Goal: Task Accomplishment & Management: Use online tool/utility

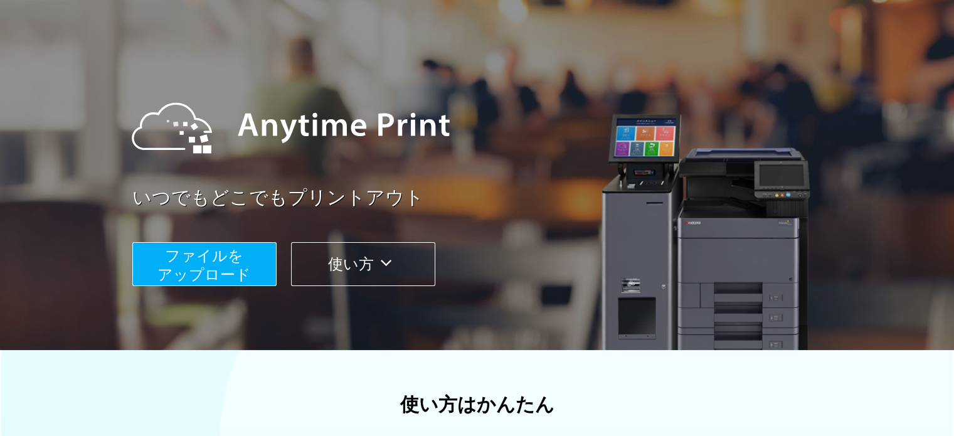
scroll to position [125, 0]
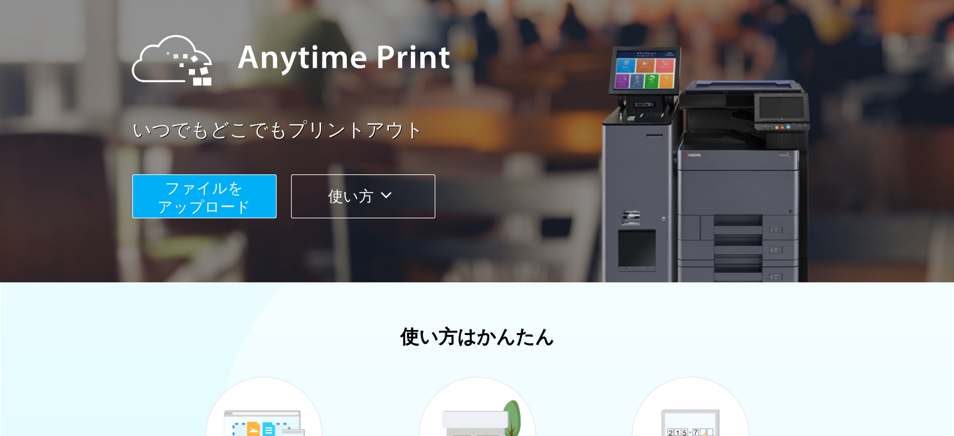
click at [227, 188] on span "ファイルを ​​アップロード" at bounding box center [203, 197] width 93 height 36
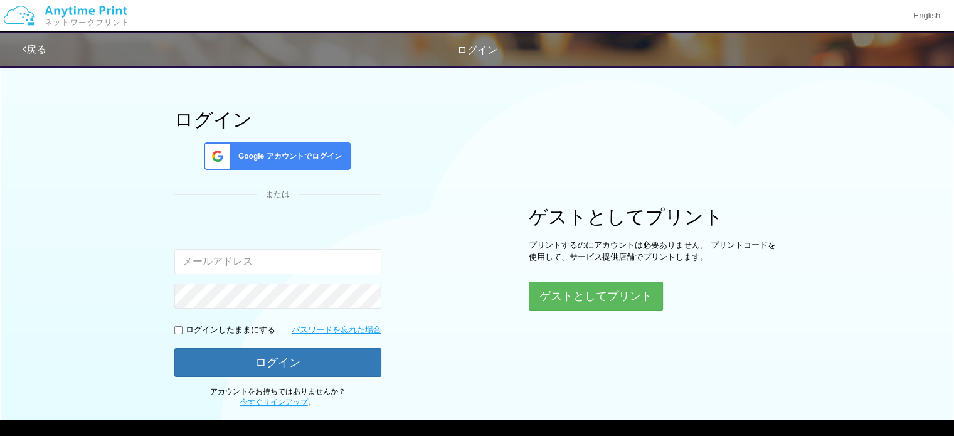
scroll to position [107, 0]
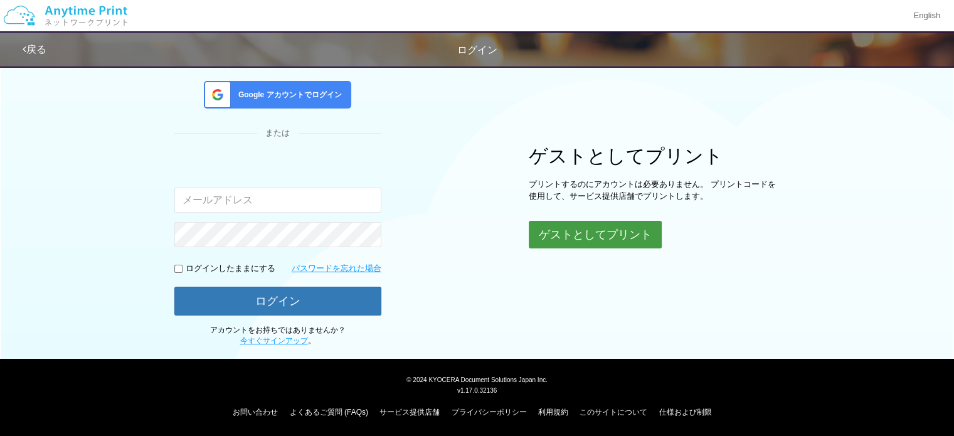
click at [569, 230] on button "ゲストとしてプリント" at bounding box center [595, 235] width 133 height 28
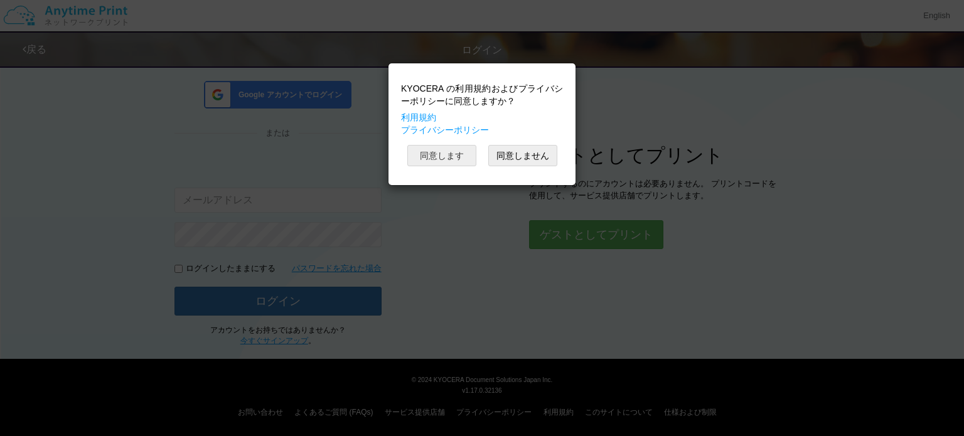
click at [462, 150] on button "同意します" at bounding box center [441, 155] width 69 height 21
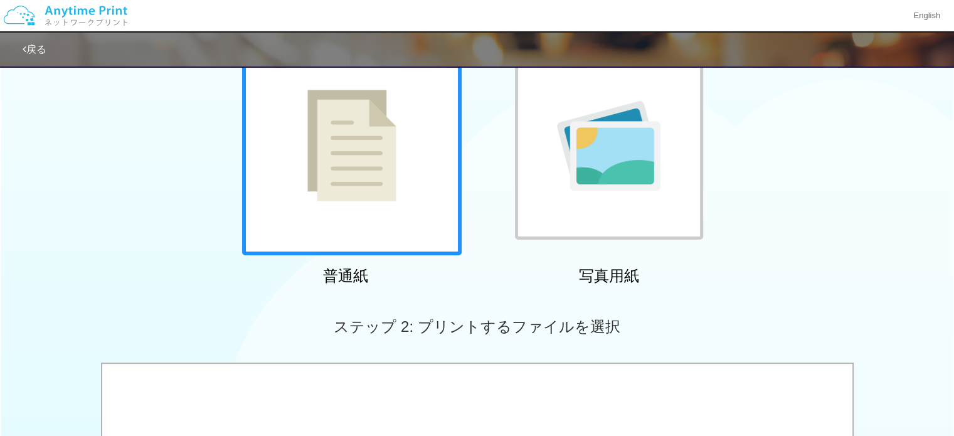
scroll to position [125, 0]
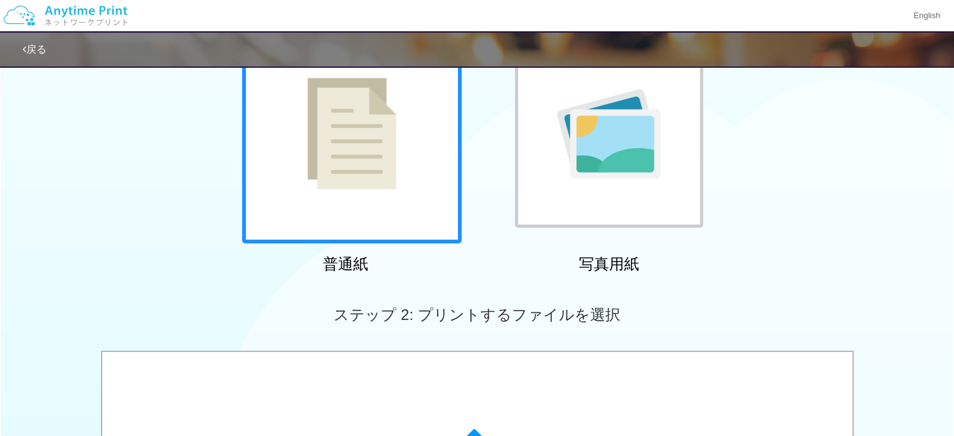
click at [392, 151] on img at bounding box center [351, 134] width 89 height 112
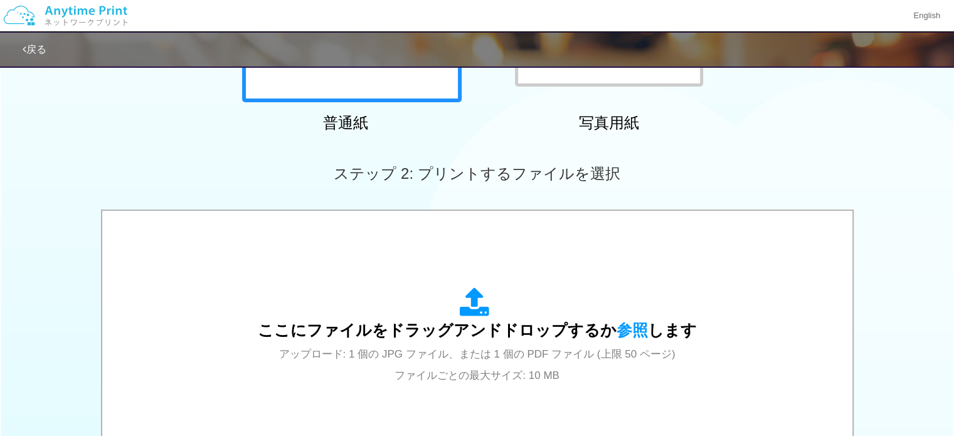
scroll to position [0, 0]
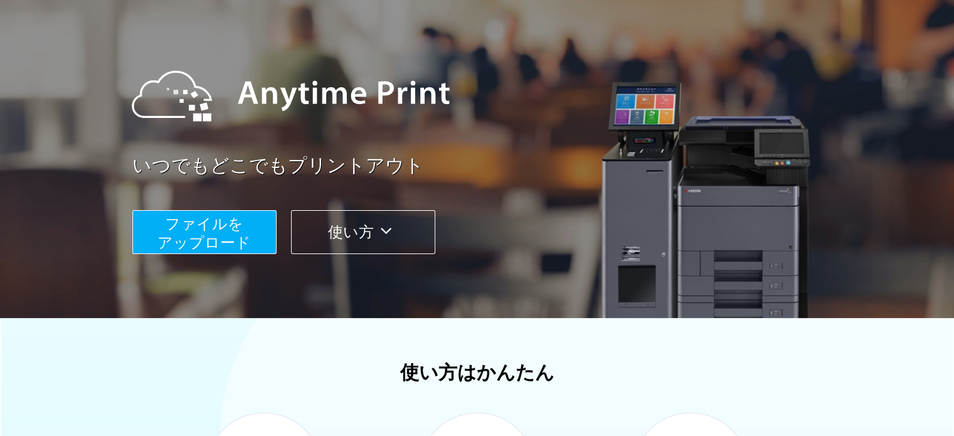
scroll to position [251, 0]
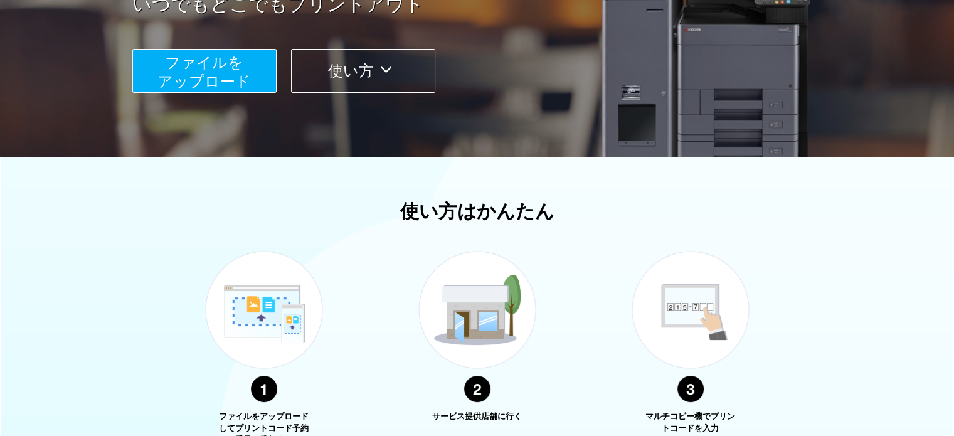
click at [238, 90] on span "ファイルを ​​アップロード" at bounding box center [203, 72] width 93 height 36
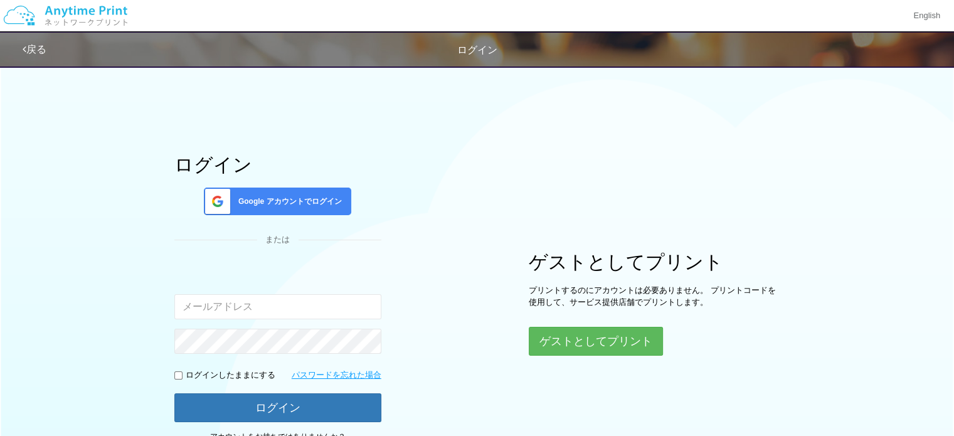
click at [303, 190] on div "Google アカウントでログイン" at bounding box center [277, 202] width 147 height 28
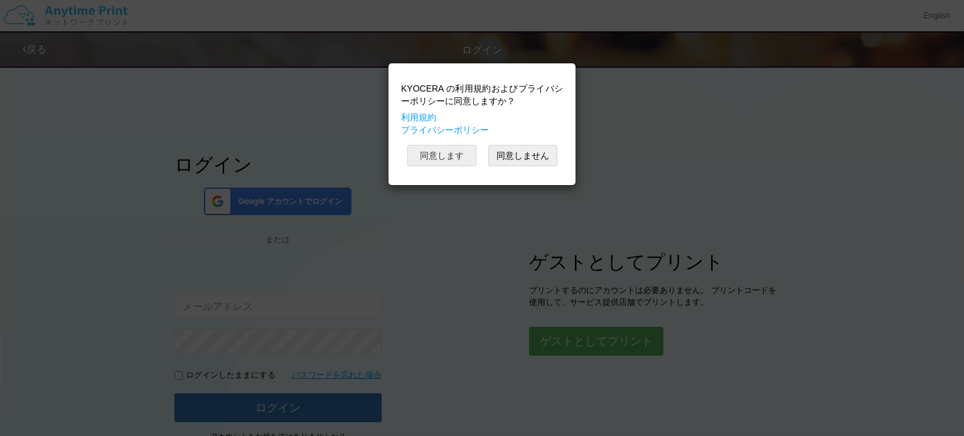
click at [437, 156] on button "同意します" at bounding box center [441, 155] width 69 height 21
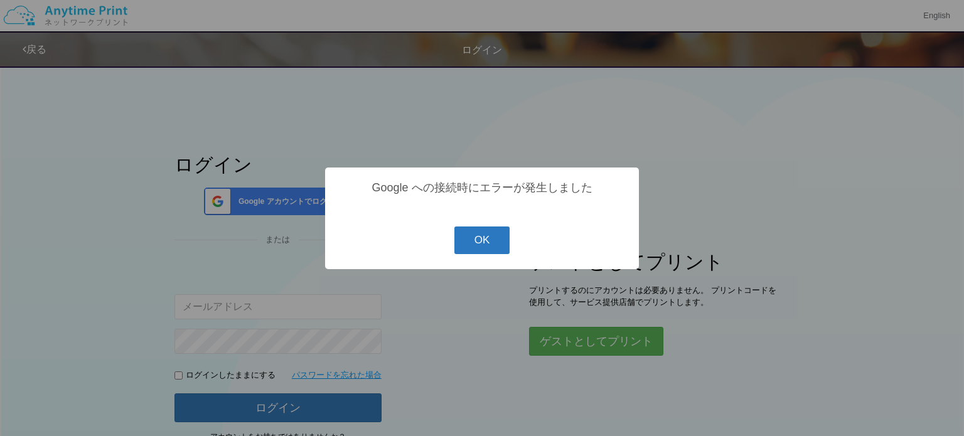
click at [504, 243] on button "OK" at bounding box center [482, 241] width 56 height 28
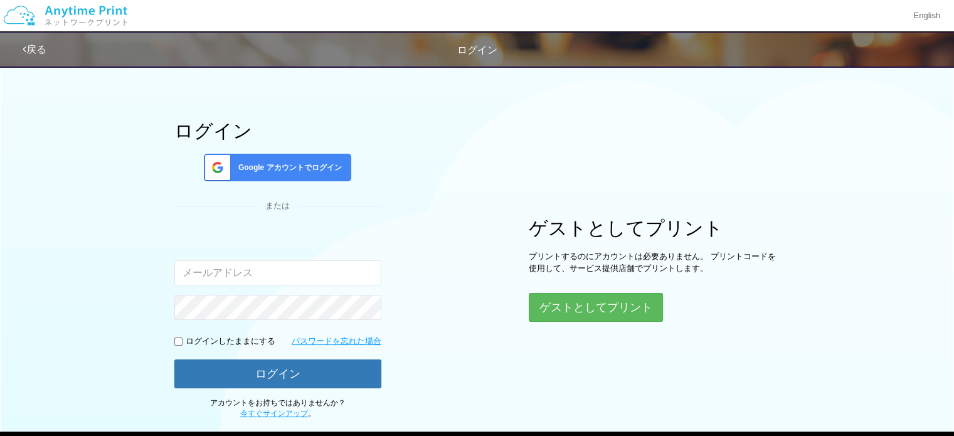
scroll to position [107, 0]
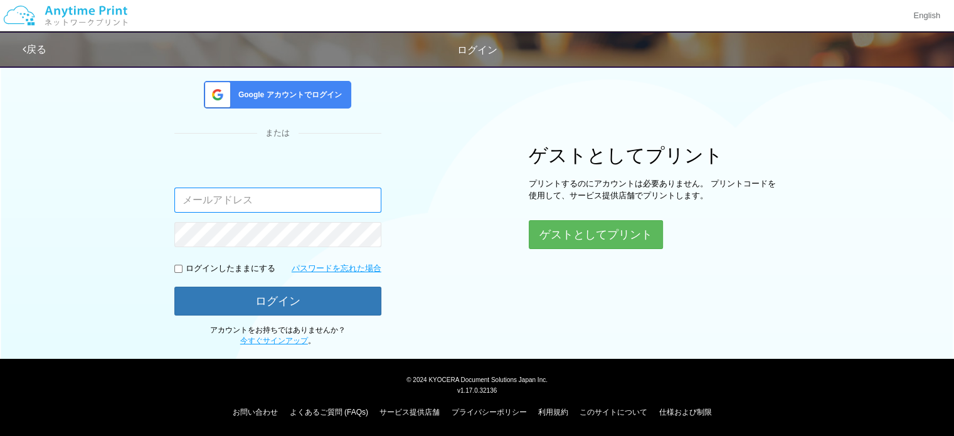
click at [285, 198] on input "email" at bounding box center [277, 200] width 207 height 25
type input "[EMAIL_ADDRESS][DOMAIN_NAME]"
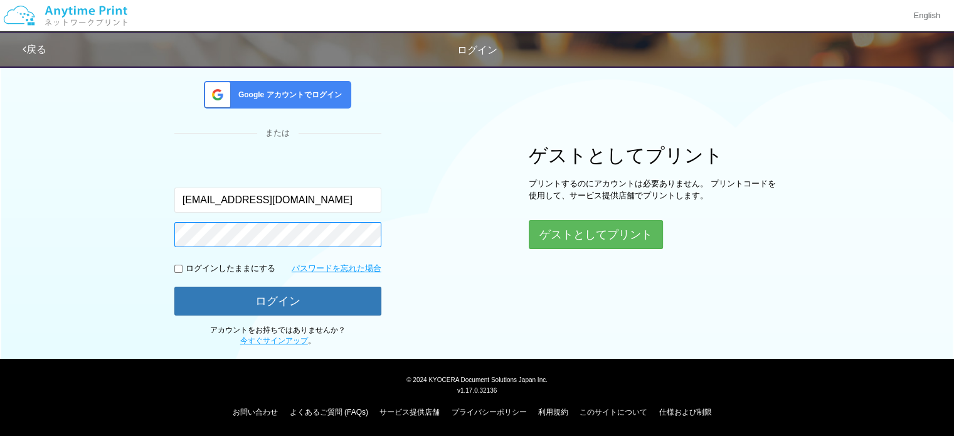
click at [174, 287] on button "ログイン" at bounding box center [277, 301] width 207 height 29
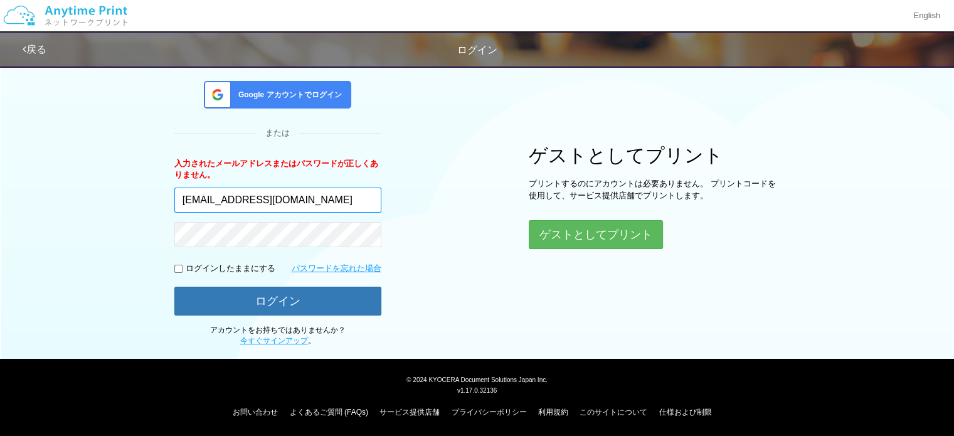
drag, startPoint x: 341, startPoint y: 210, endPoint x: 349, endPoint y: 210, distance: 8.2
click at [341, 210] on input "[EMAIL_ADDRESS][DOMAIN_NAME]" at bounding box center [277, 200] width 207 height 25
click at [437, 198] on div "ログイン Google アカウントでログイン または 入力されたメールアドレスまたはパスワードが正しくありません。 [EMAIL_ADDRESS][DOMAI…" at bounding box center [477, 149] width 753 height 395
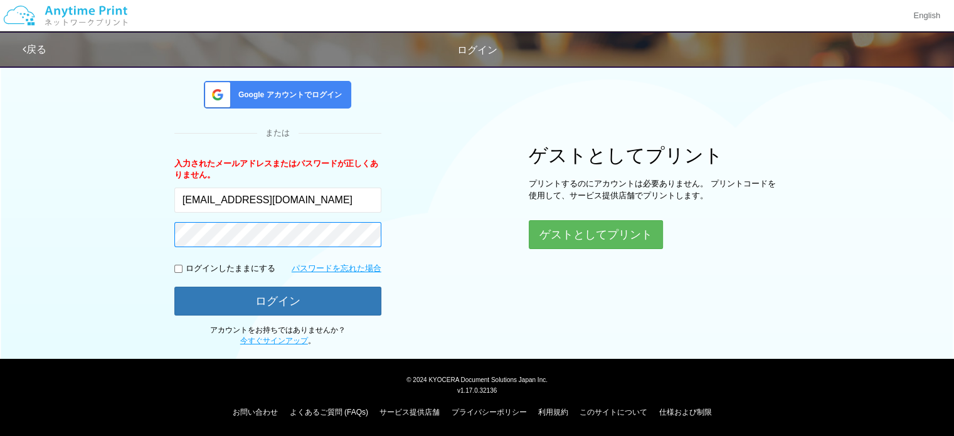
click at [174, 287] on button "ログイン" at bounding box center [277, 301] width 207 height 29
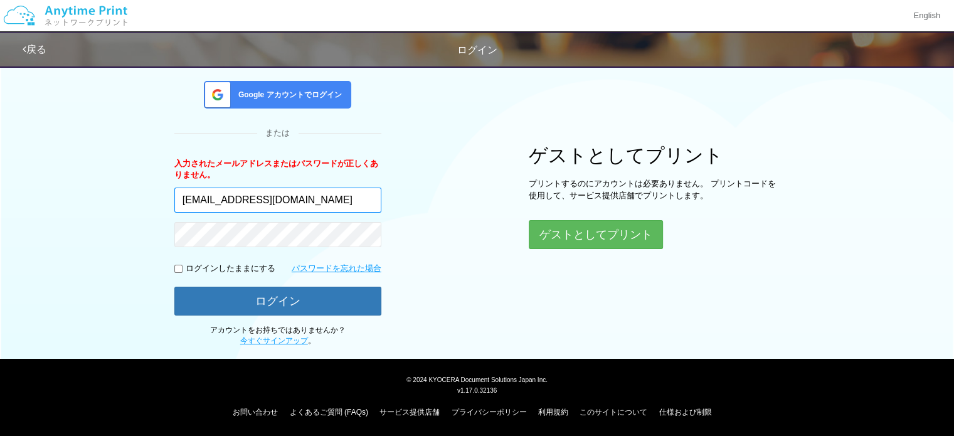
click at [274, 191] on input "[EMAIL_ADDRESS][DOMAIN_NAME]" at bounding box center [277, 200] width 207 height 25
click at [429, 247] on div "ログイン Google アカウントでログイン または 入力されたメールアドレスまたはパスワードが正しくありません。 [EMAIL_ADDRESS][DOMAI…" at bounding box center [477, 149] width 753 height 395
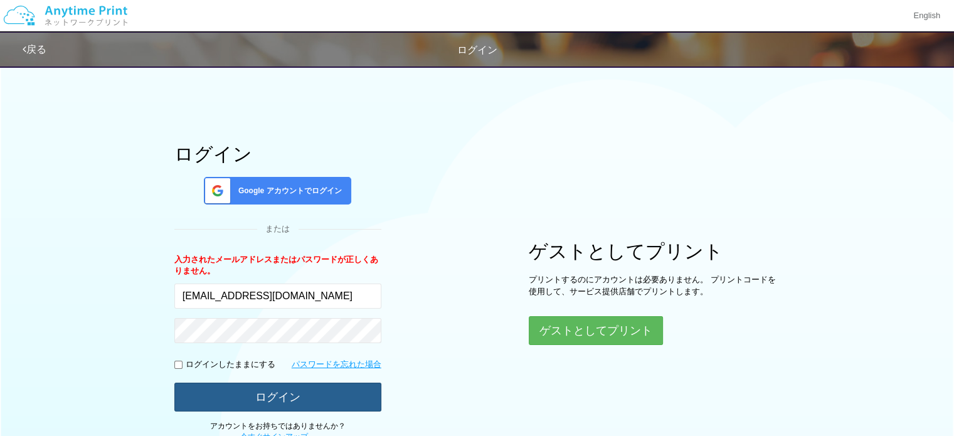
scroll to position [0, 0]
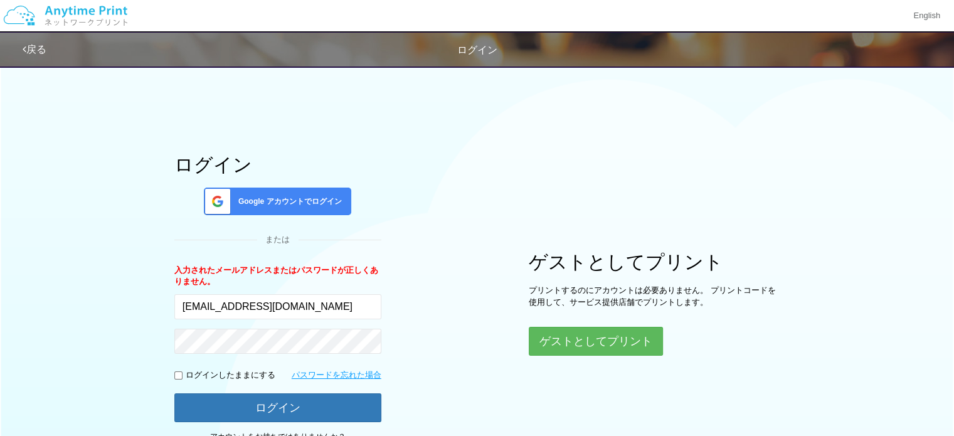
click at [316, 201] on span "Google アカウントでログイン" at bounding box center [287, 201] width 109 height 11
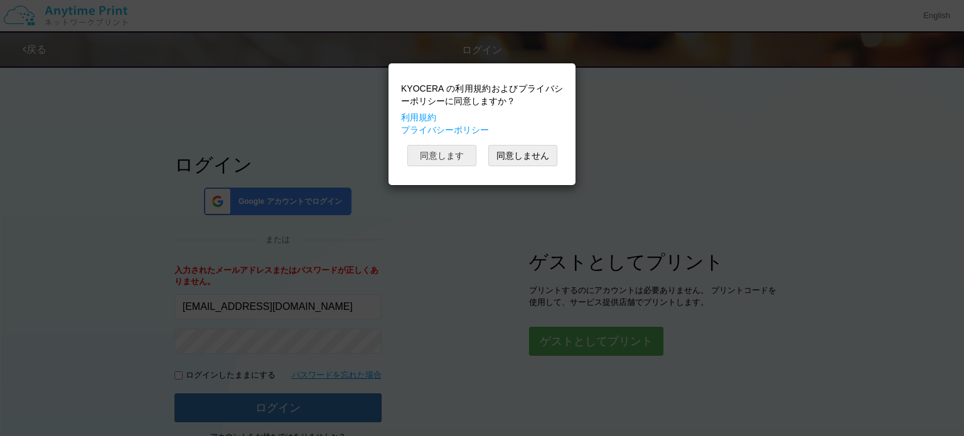
click at [452, 155] on button "同意します" at bounding box center [441, 155] width 69 height 21
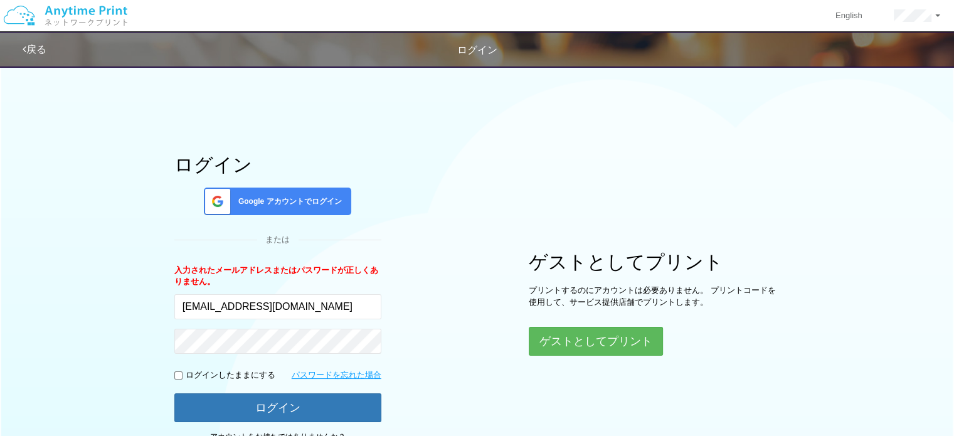
click at [34, 50] on link "戻る" at bounding box center [35, 49] width 24 height 11
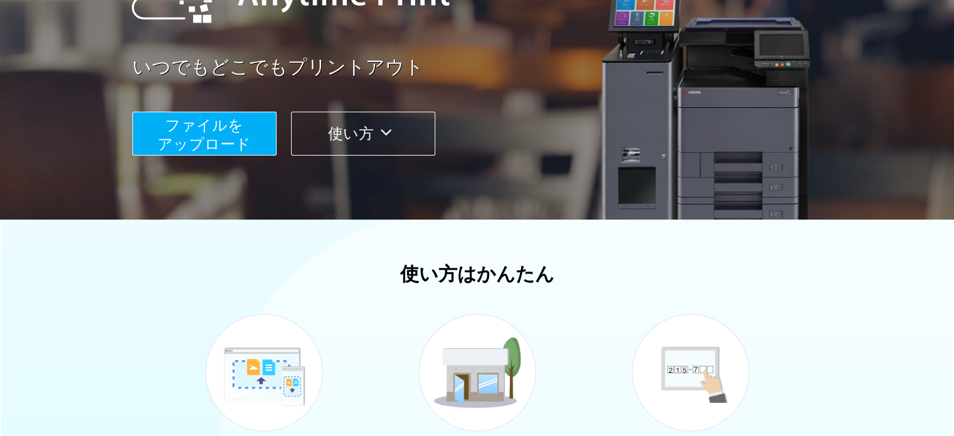
click at [233, 150] on span "ファイルを ​​アップロード" at bounding box center [203, 135] width 93 height 36
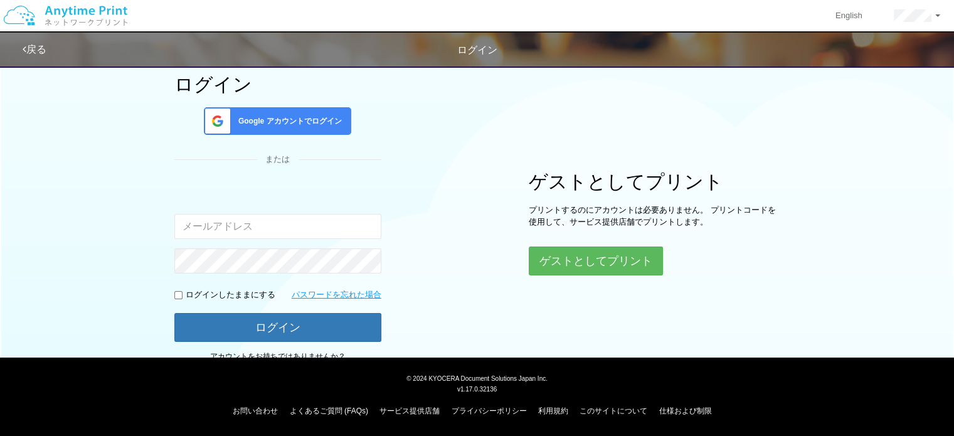
scroll to position [107, 0]
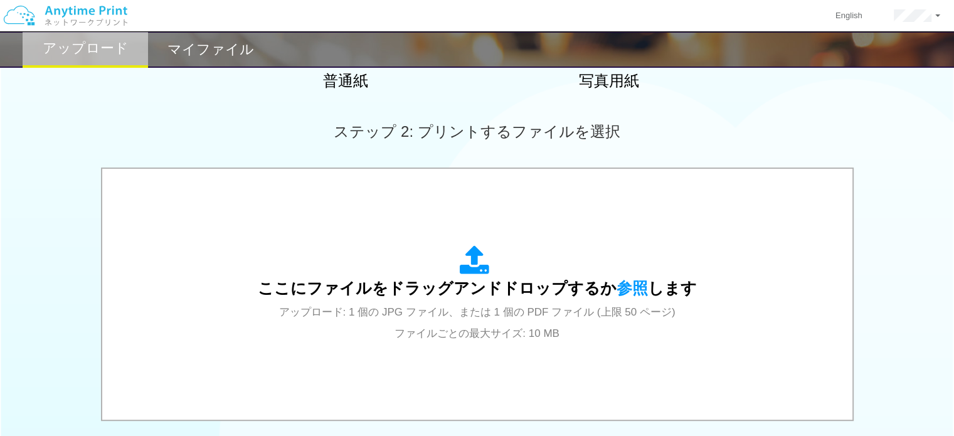
scroll to position [376, 0]
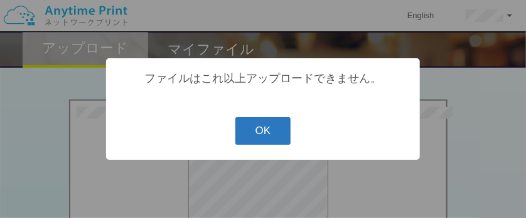
click at [264, 137] on button "OK" at bounding box center [263, 131] width 56 height 28
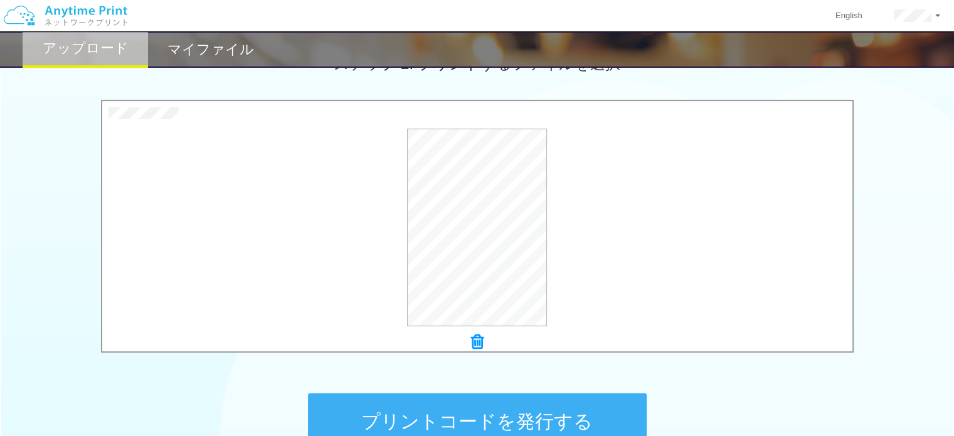
click at [477, 338] on icon at bounding box center [477, 342] width 13 height 16
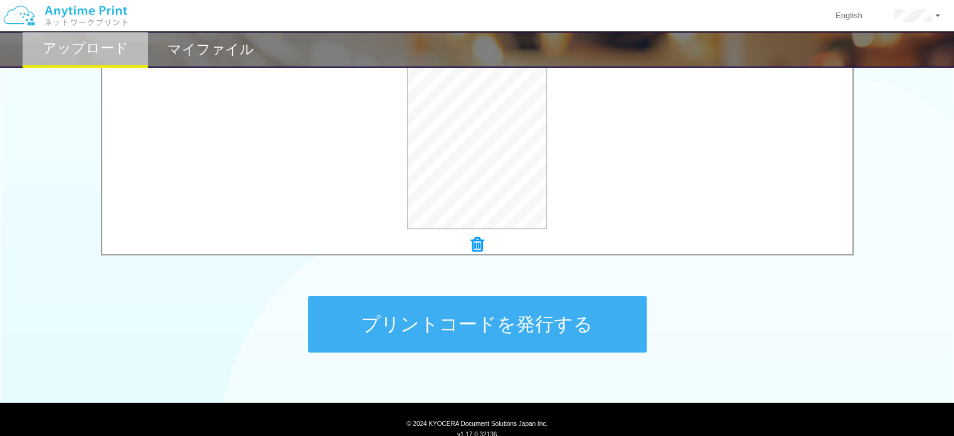
scroll to position [518, 0]
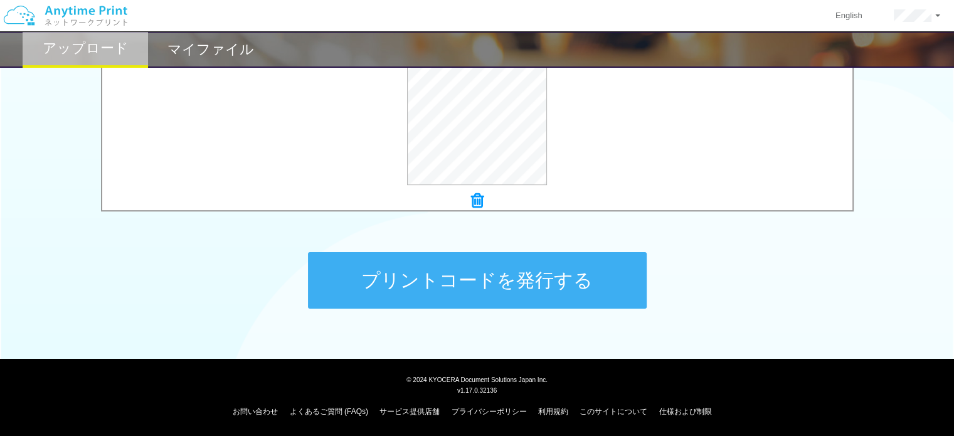
click at [532, 288] on button "プリントコードを発行する" at bounding box center [477, 280] width 339 height 56
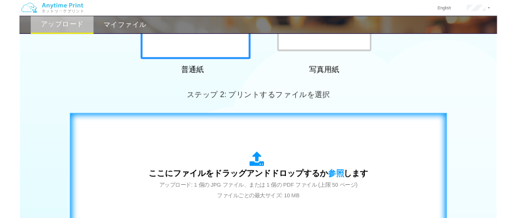
scroll to position [376, 0]
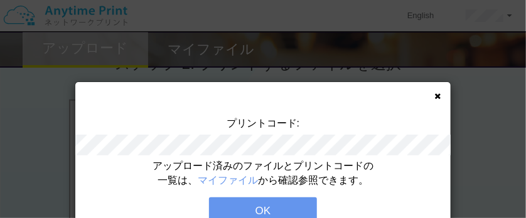
click at [280, 210] on button "OK" at bounding box center [263, 212] width 108 height 28
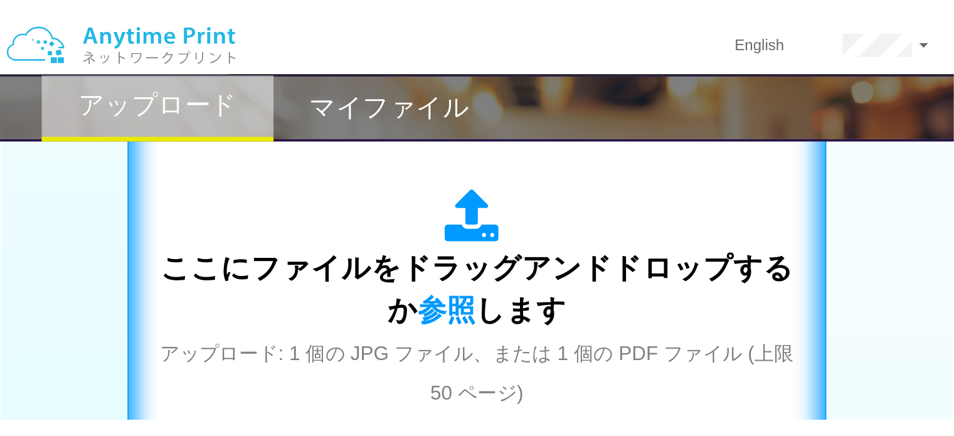
scroll to position [439, 0]
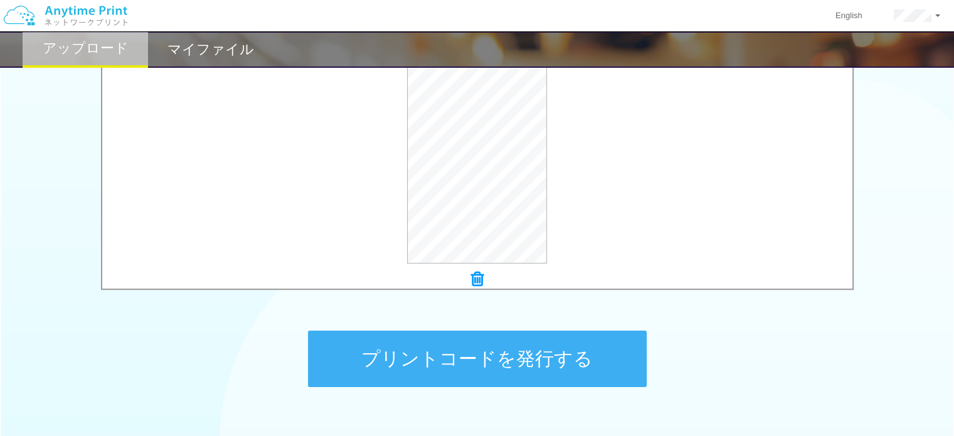
click at [538, 355] on button "プリントコードを発行する" at bounding box center [477, 359] width 339 height 56
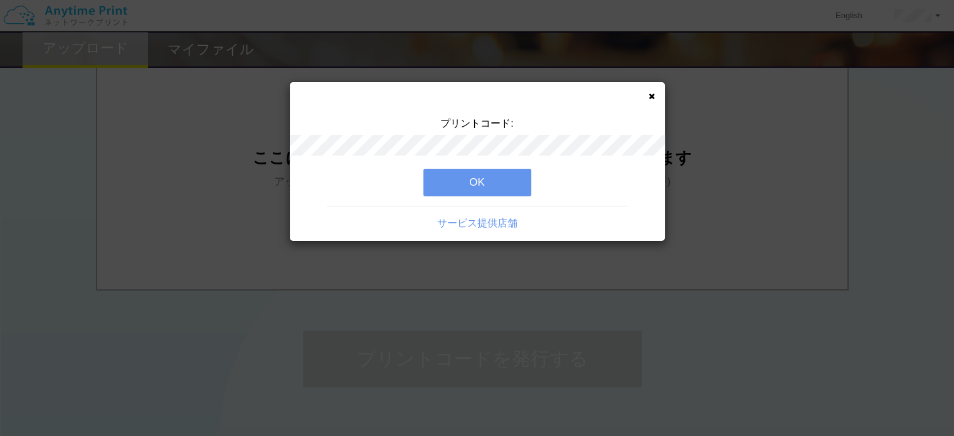
scroll to position [0, 0]
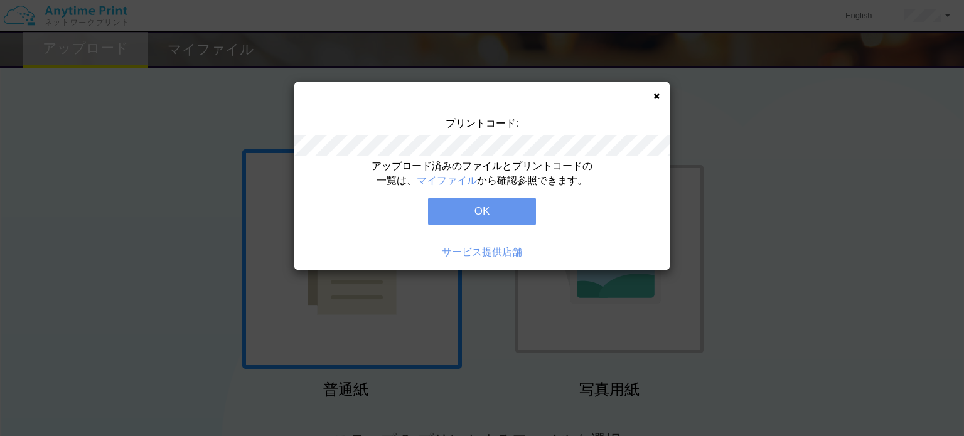
click at [501, 212] on button "OK" at bounding box center [482, 212] width 108 height 28
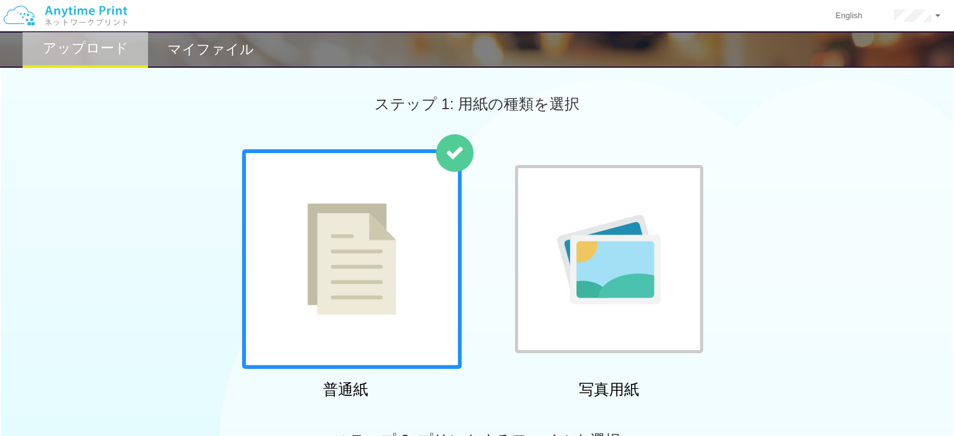
click at [201, 54] on h2 "マイファイル" at bounding box center [211, 49] width 87 height 15
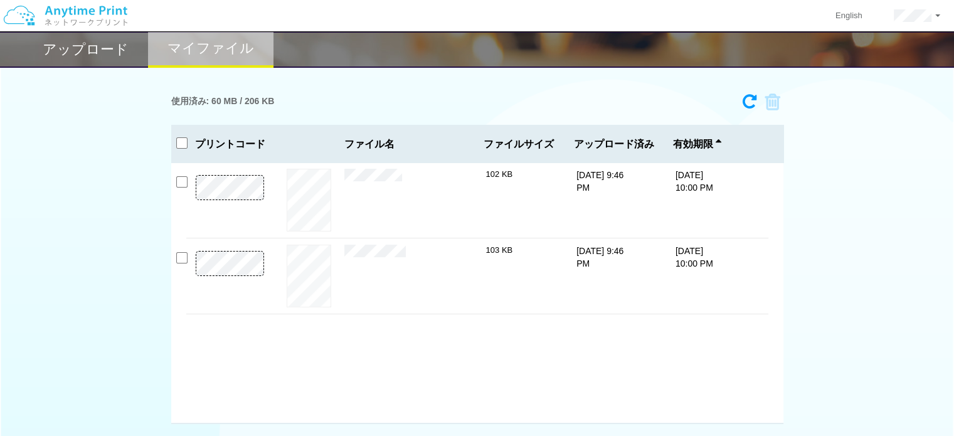
click at [851, 141] on div "使用済み: 60 MB / 206 KB 6834-8218 有効期限 [DATE] 10:00 PM 退職届(RC).pdf 102 KB ×" at bounding box center [477, 256] width 954 height 337
click at [301, 276] on button "プレビュー" at bounding box center [308, 276] width 47 height 17
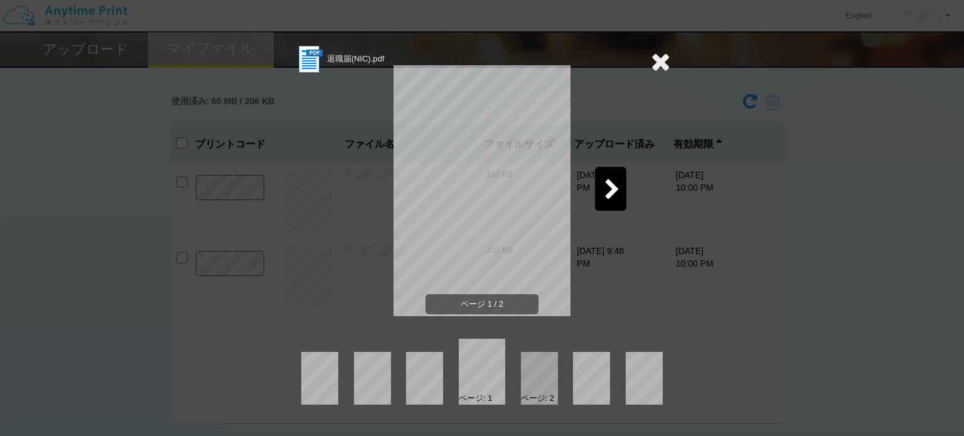
click at [616, 179] on icon at bounding box center [612, 190] width 16 height 22
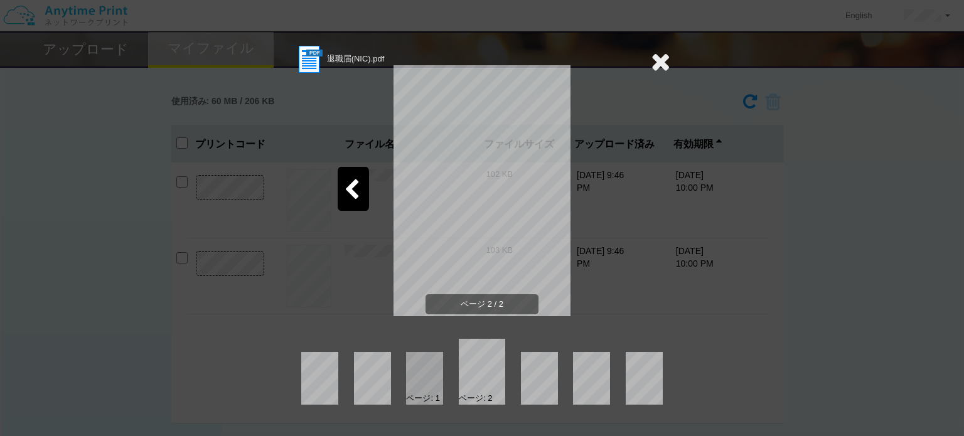
click at [665, 63] on icon at bounding box center [660, 61] width 19 height 25
